Goal: Obtain resource: Download file/media

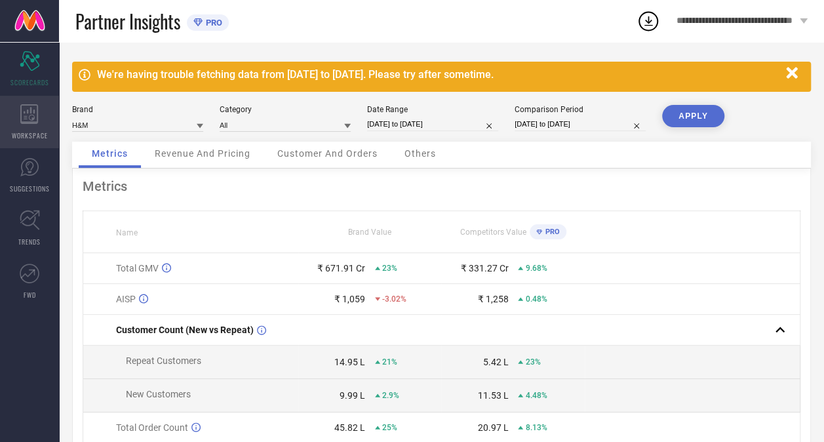
click at [30, 138] on span "WORKSPACE" at bounding box center [30, 136] width 36 height 10
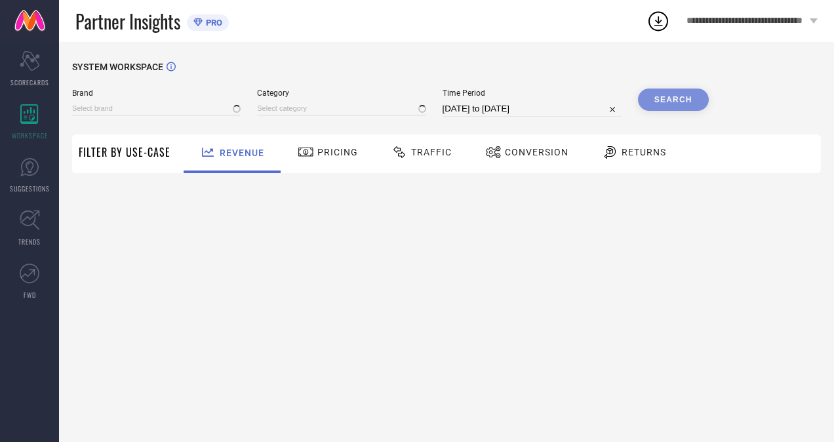
type input "H&M"
type input "All"
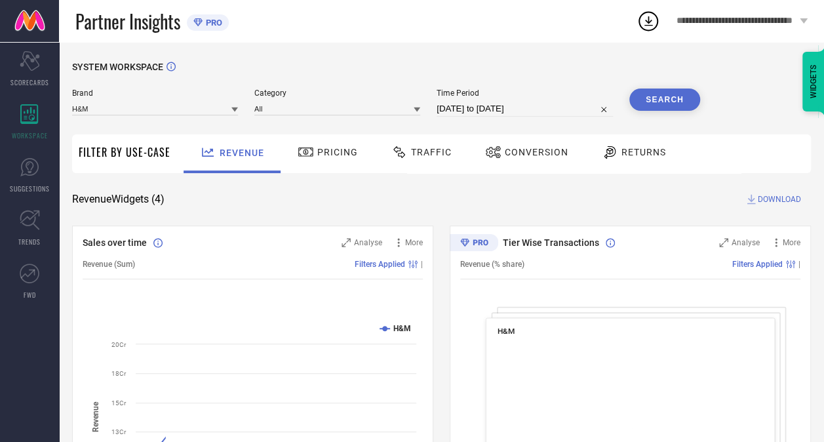
select select "7"
select select "2025"
select select "8"
select select "2025"
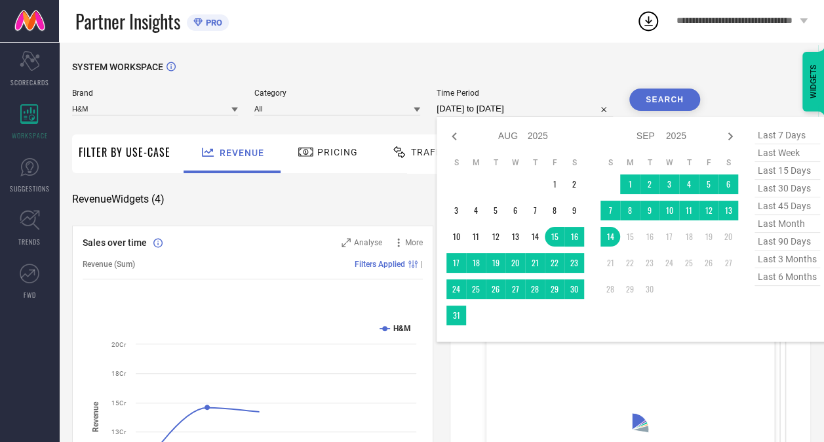
click at [481, 112] on input "[DATE] to [DATE]" at bounding box center [525, 109] width 176 height 16
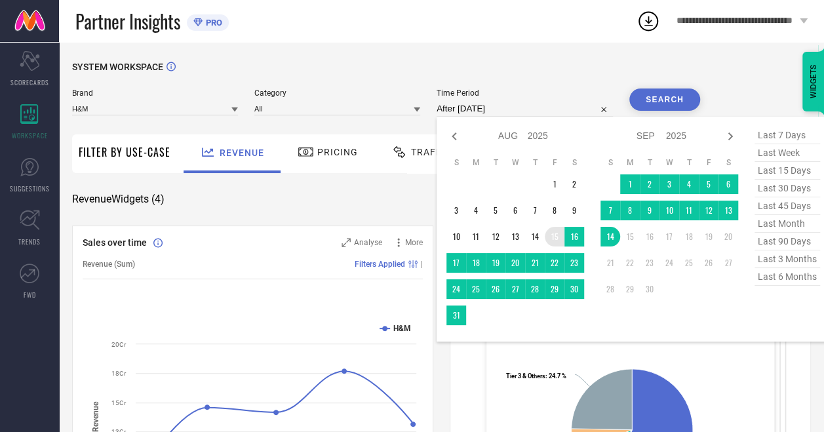
click at [557, 237] on td "15" at bounding box center [555, 237] width 20 height 20
type input "[DATE] to [DATE]"
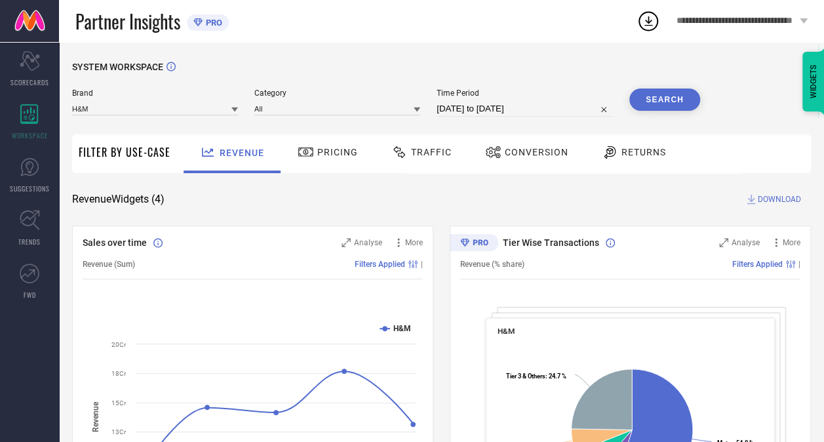
click at [662, 97] on button "Search" at bounding box center [665, 100] width 71 height 22
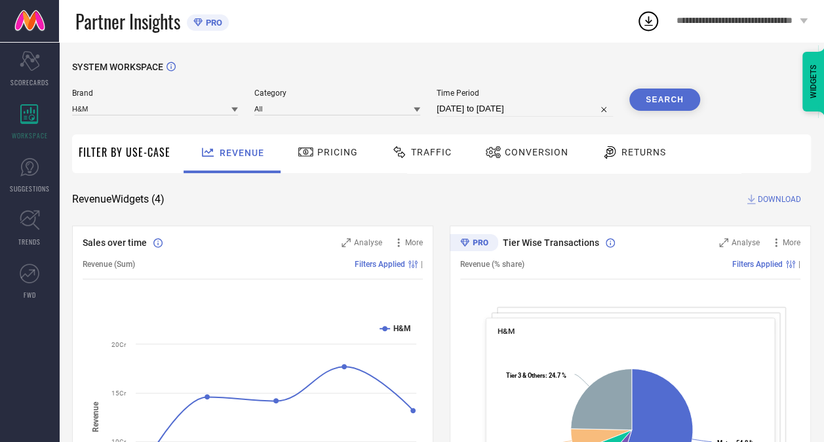
scroll to position [47, 0]
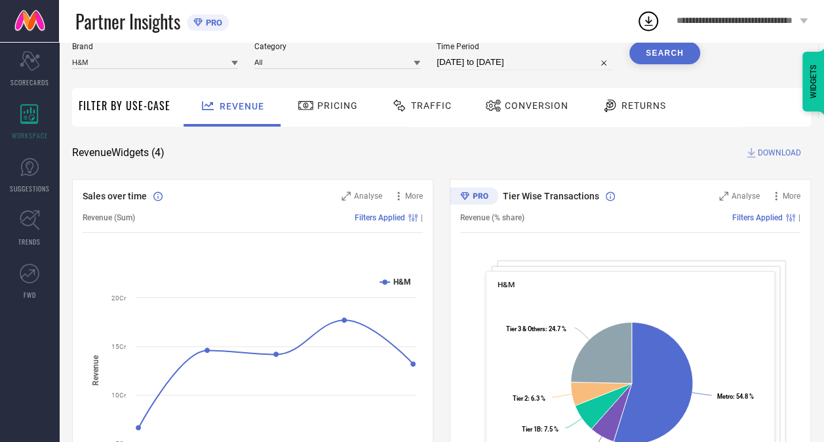
click at [778, 143] on div "SYSTEM WORKSPACE Brand H&M Category All Time Period [DATE] to [DATE] Search Fil…" at bounding box center [441, 433] width 739 height 836
click at [778, 152] on span "DOWNLOAD" at bounding box center [779, 152] width 43 height 13
click at [511, 114] on div "Conversion" at bounding box center [527, 105] width 90 height 22
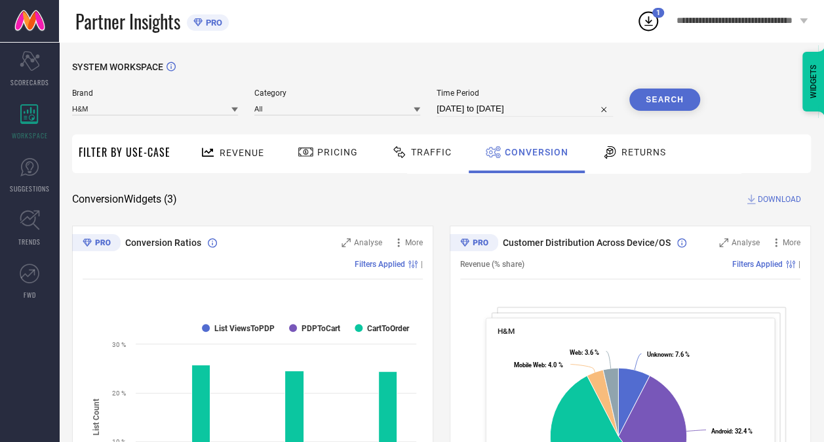
click at [798, 195] on span "DOWNLOAD" at bounding box center [779, 199] width 43 height 13
click at [651, 12] on icon at bounding box center [649, 21] width 24 height 24
click at [636, 20] on div "Partner Insights PRO" at bounding box center [355, 21] width 561 height 42
click at [648, 24] on icon at bounding box center [649, 21] width 24 height 24
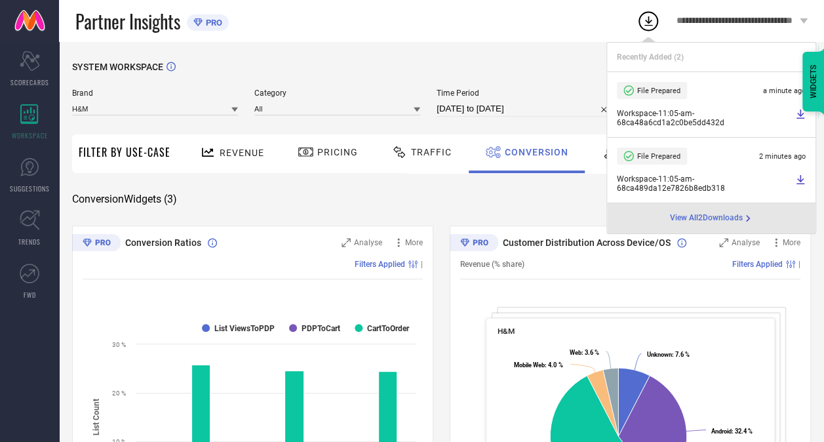
click at [805, 110] on div "WIDGETS" at bounding box center [814, 82] width 22 height 60
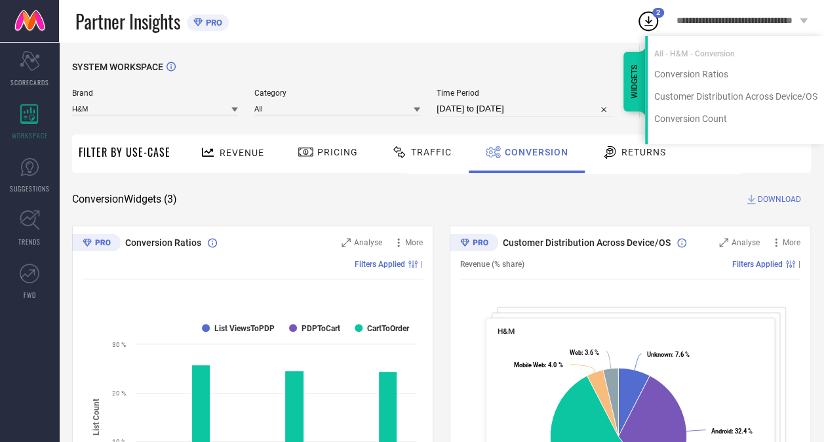
click at [592, 71] on div "WIDGETS All - H&M - Conversion Conversion Ratios Customer Distribution Across D…" at bounding box center [705, 90] width 239 height 108
click at [640, 26] on circle at bounding box center [649, 21] width 18 height 18
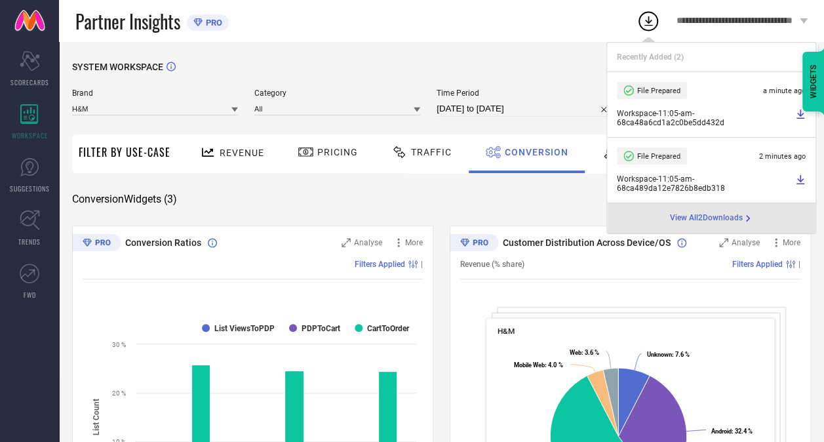
click at [802, 115] on icon at bounding box center [801, 114] width 8 height 9
click at [549, 29] on div "Partner Insights PRO" at bounding box center [355, 21] width 561 height 42
